Goal: Task Accomplishment & Management: Manage account settings

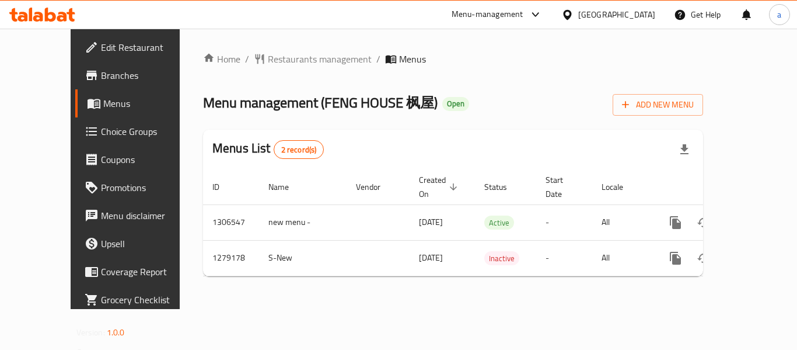
click at [498, 13] on div "Menu-management" at bounding box center [488, 15] width 72 height 14
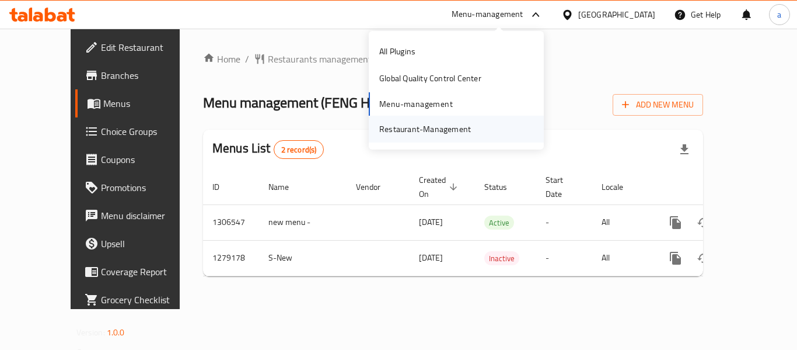
click at [445, 125] on div "Restaurant-Management" at bounding box center [425, 129] width 92 height 13
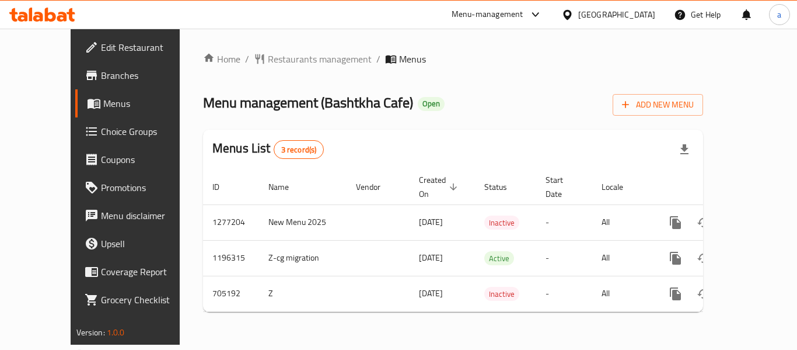
click at [599, 17] on div "[GEOGRAPHIC_DATA]" at bounding box center [616, 14] width 77 height 13
click at [526, 17] on div at bounding box center [532, 15] width 19 height 14
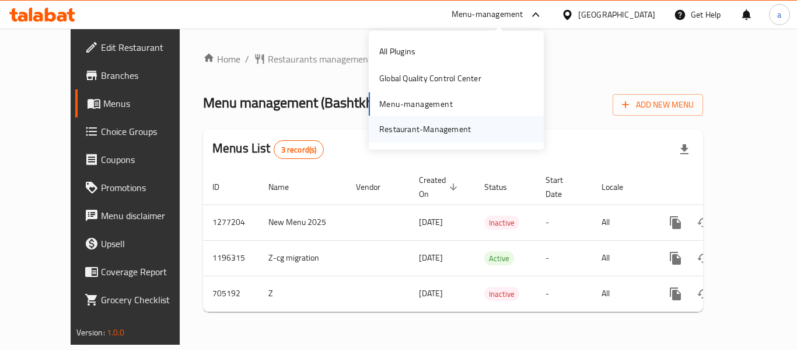
click at [450, 126] on div "Restaurant-Management" at bounding box center [425, 129] width 92 height 13
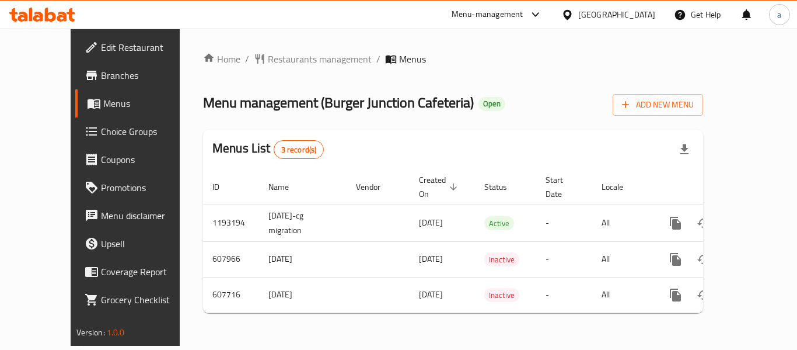
click at [510, 14] on div "Menu-management" at bounding box center [488, 15] width 72 height 14
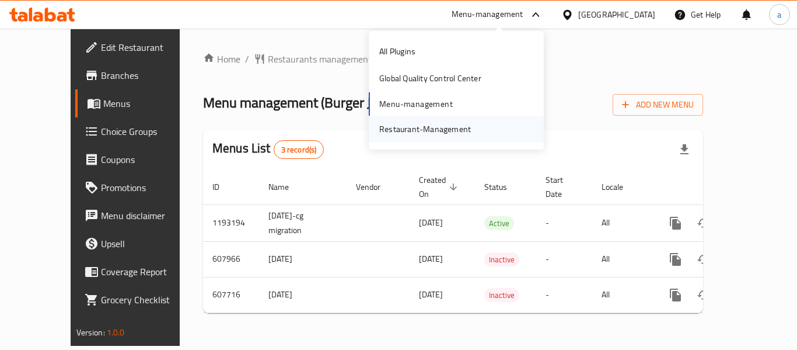
click at [445, 131] on div "Restaurant-Management" at bounding box center [425, 129] width 92 height 13
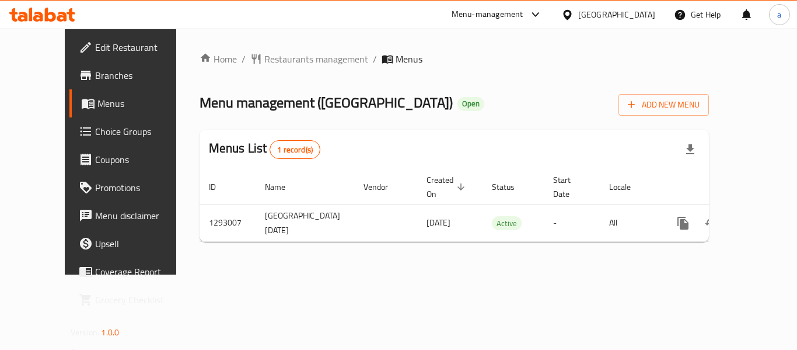
click at [605, 14] on div "[GEOGRAPHIC_DATA]" at bounding box center [616, 14] width 77 height 13
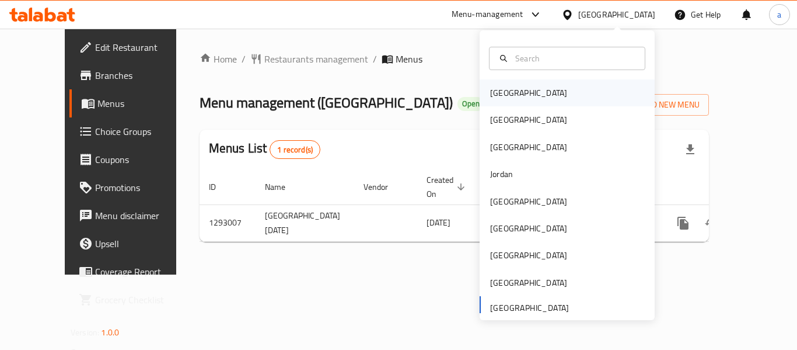
click at [498, 99] on div "Bahrain" at bounding box center [528, 92] width 77 height 13
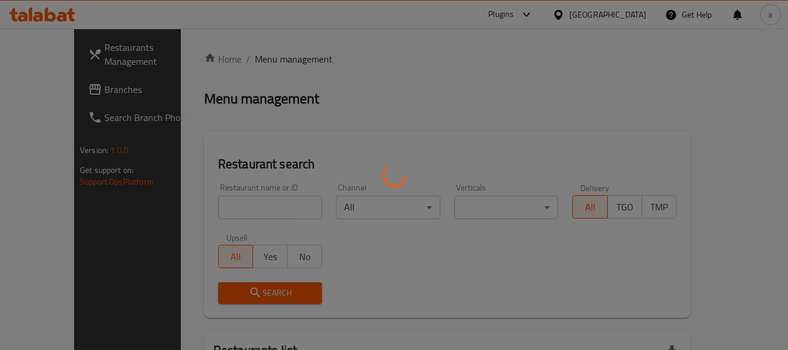
click at [35, 89] on div at bounding box center [394, 175] width 788 height 350
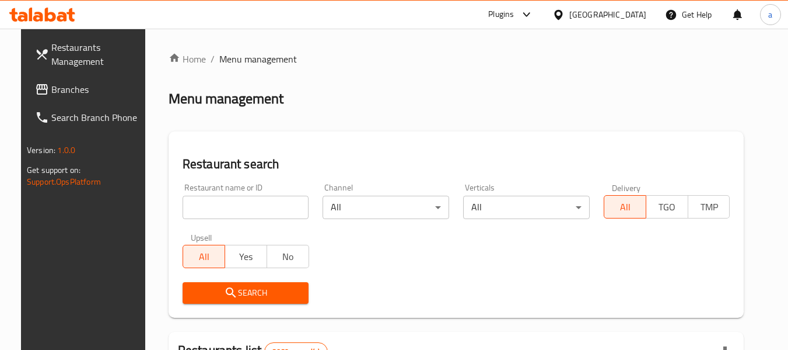
click at [51, 89] on span "Branches" at bounding box center [97, 89] width 92 height 14
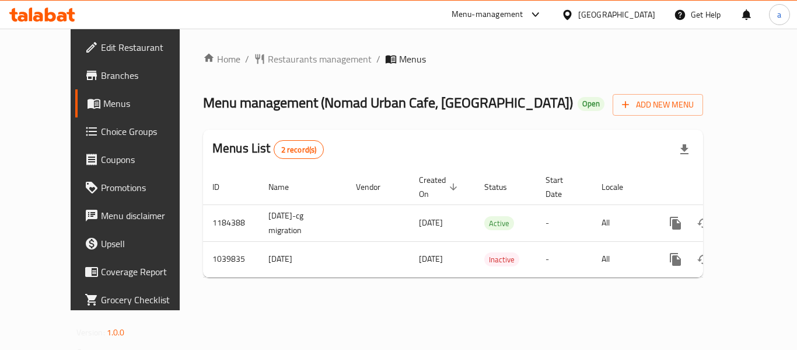
click at [387, 303] on div "Home / Restaurants management / Menus Menu management ( Nomad Urban Cafe, [GEOG…" at bounding box center [453, 169] width 547 height 281
